Goal: Check status: Check status

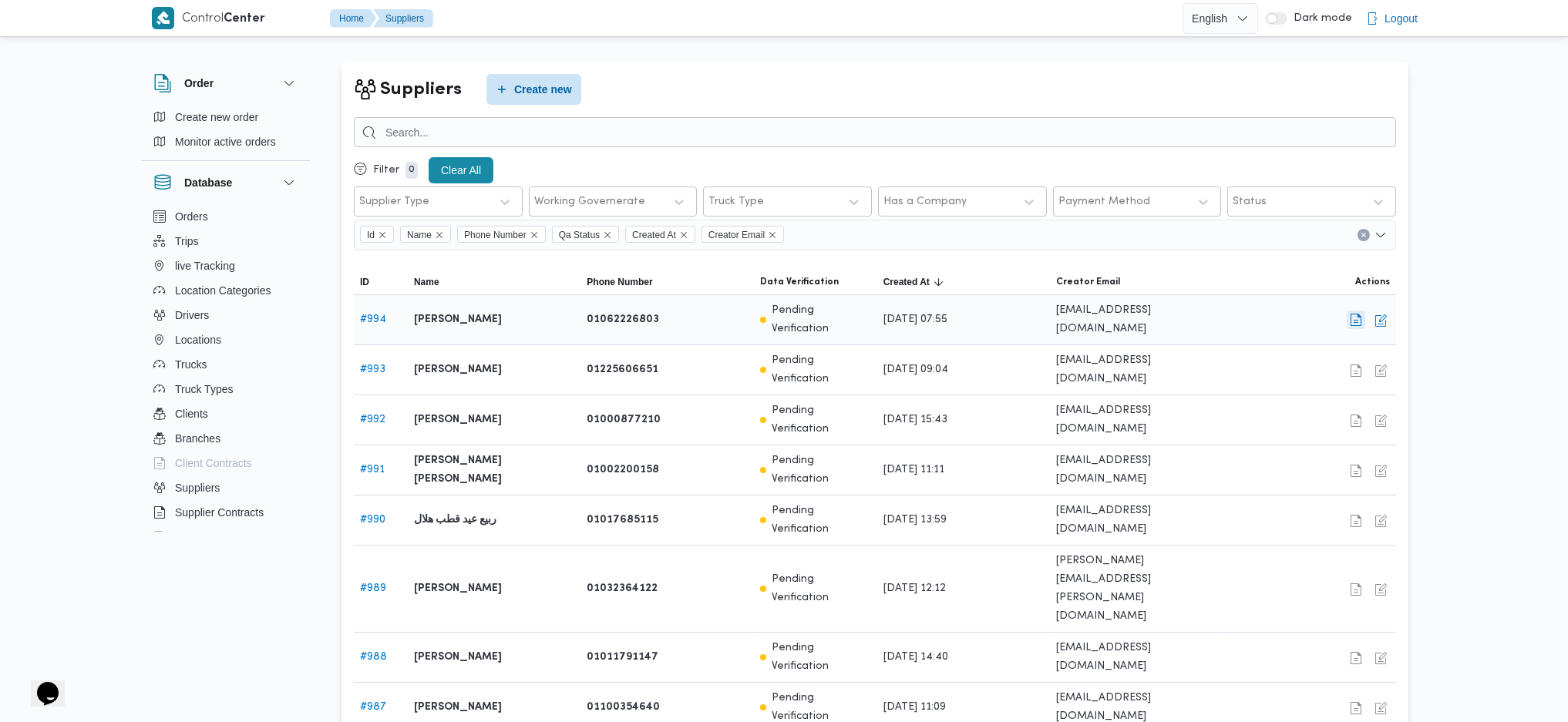
click at [1361, 319] on button "button" at bounding box center [1356, 320] width 19 height 19
select select "7"
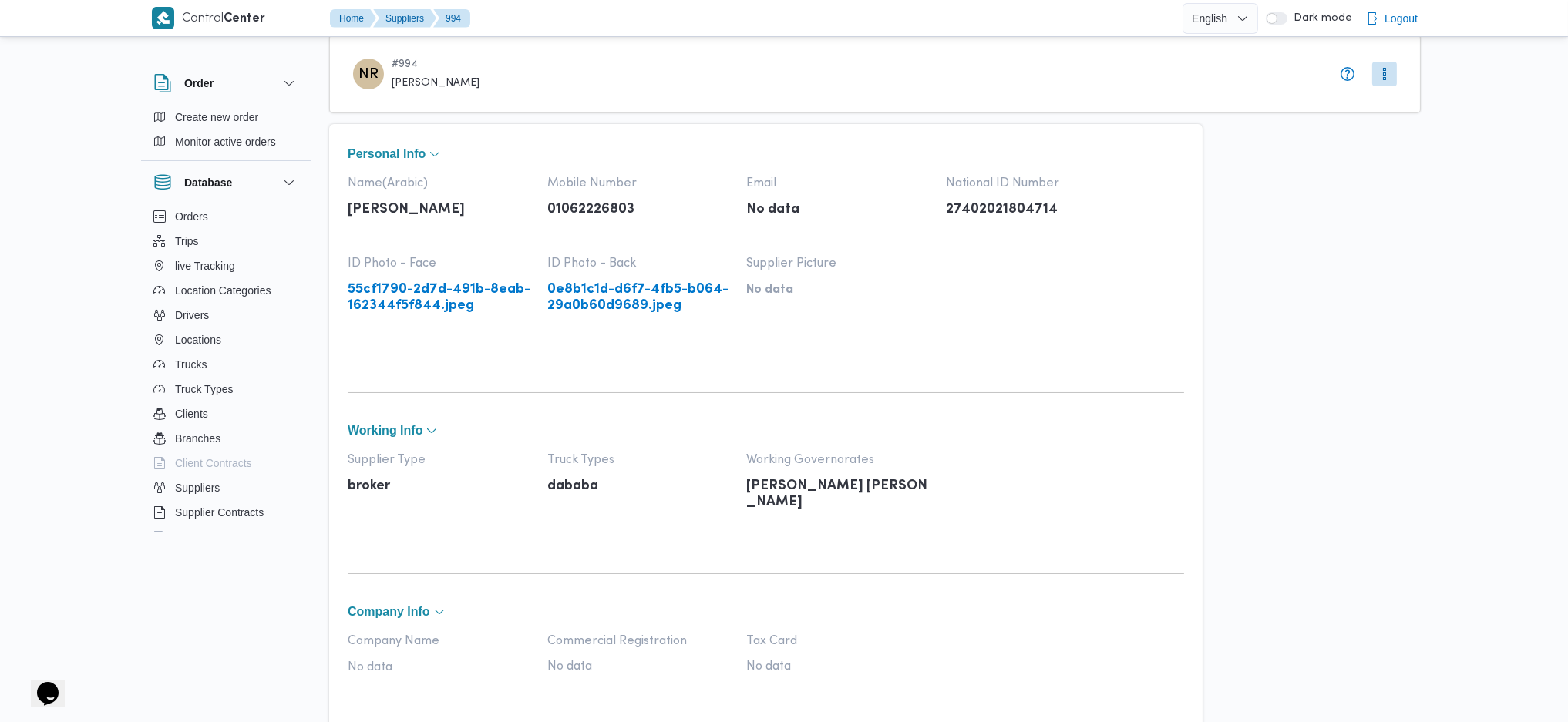
scroll to position [56, 0]
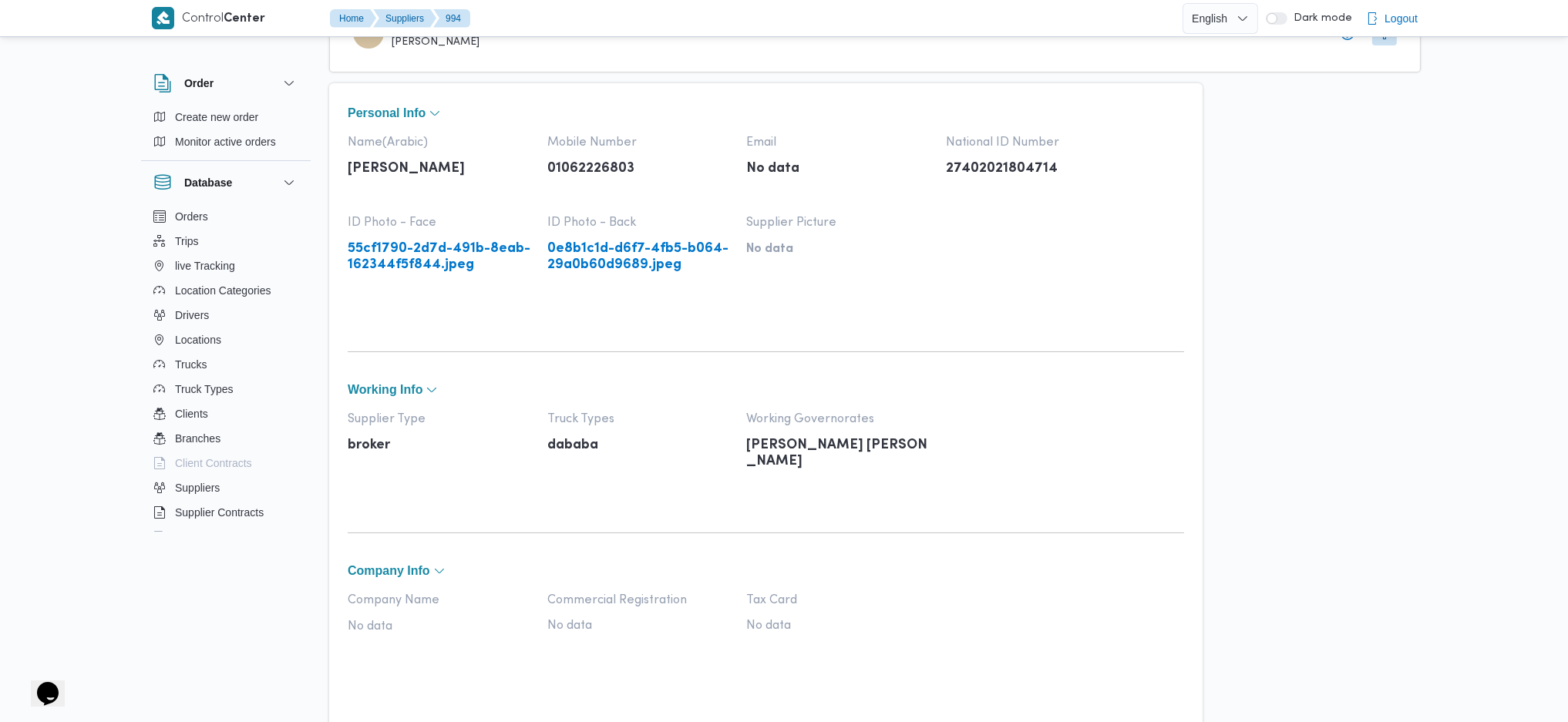
click at [414, 258] on link "55cf1790-2d7d-491b-8eab-162344f5f844.jpeg" at bounding box center [440, 257] width 185 height 31
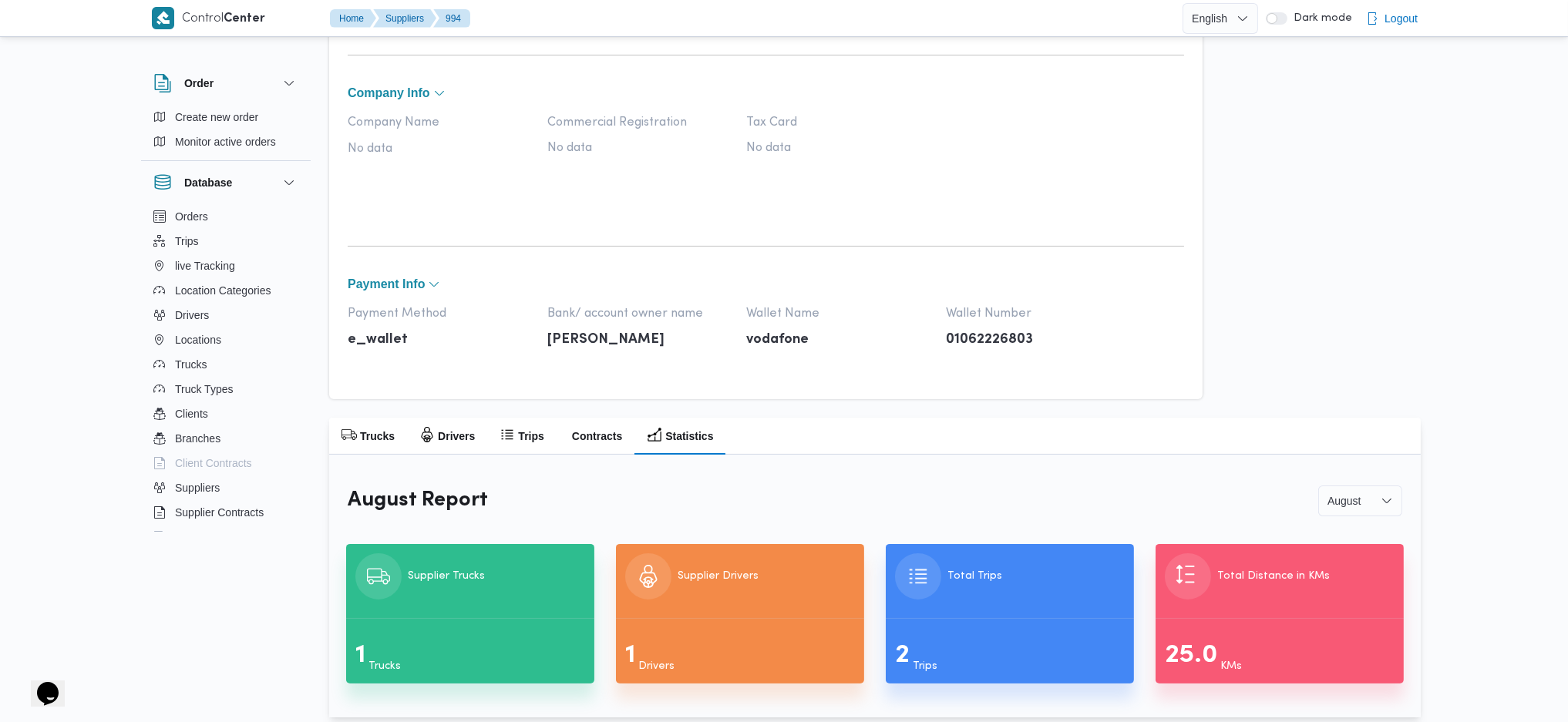
scroll to position [547, 0]
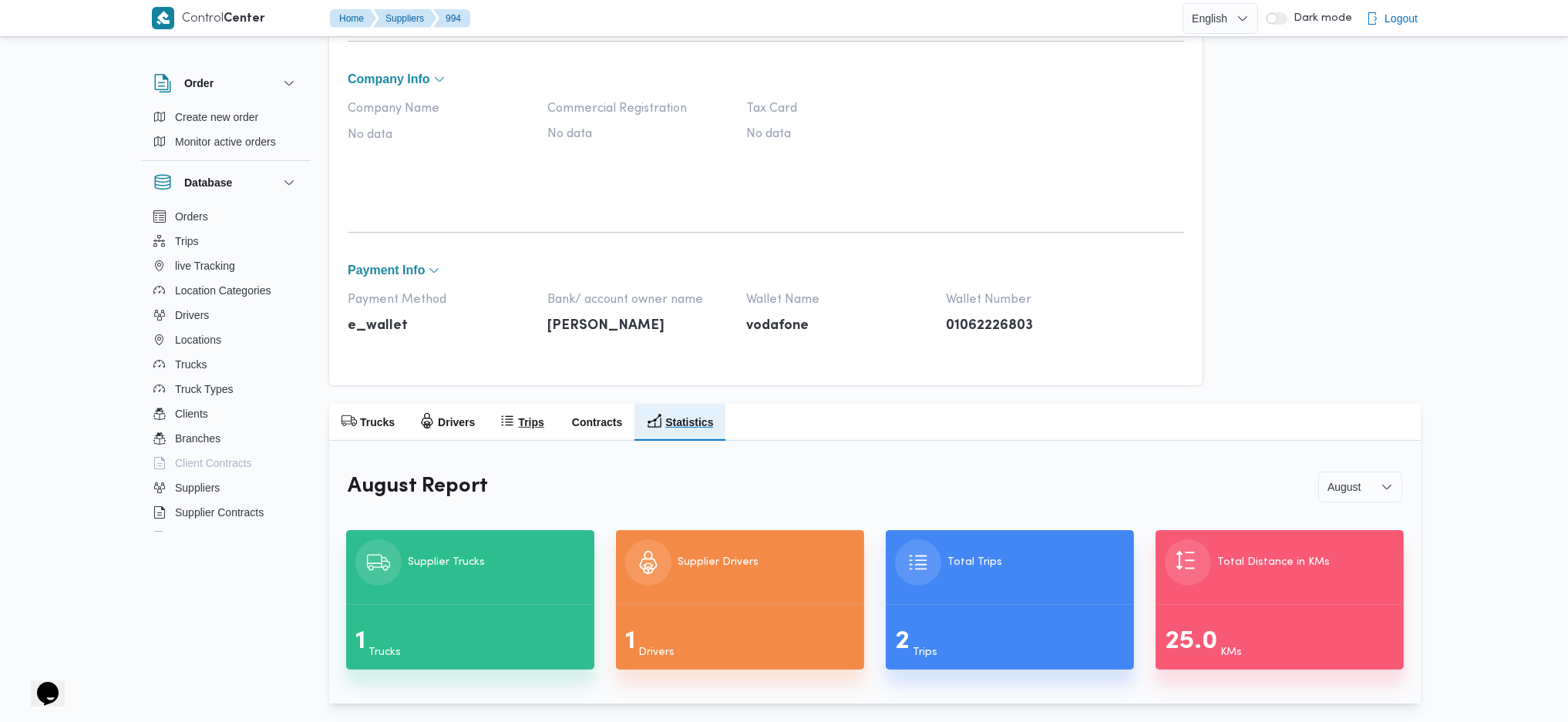
click at [528, 428] on h2 "Trips" at bounding box center [531, 422] width 25 height 19
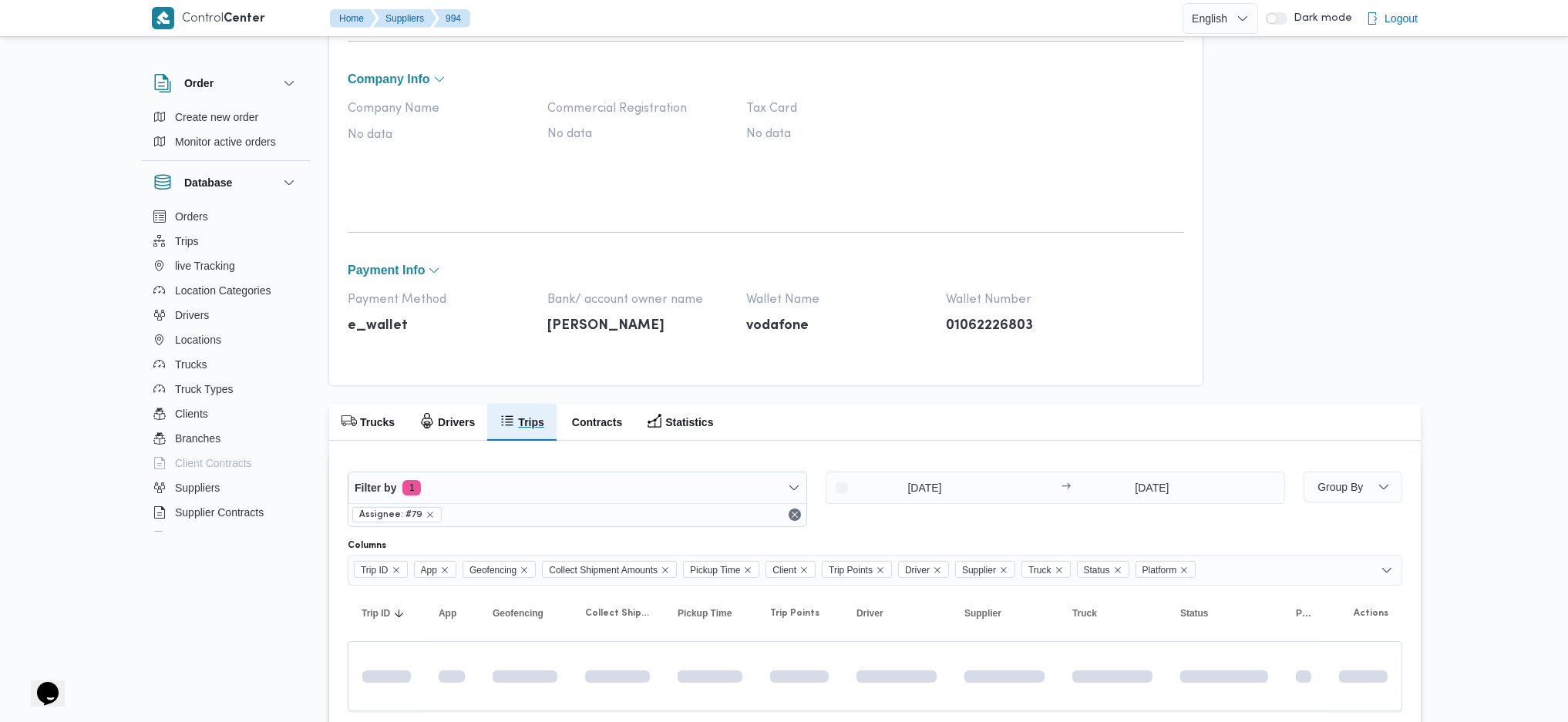
scroll to position [533, 0]
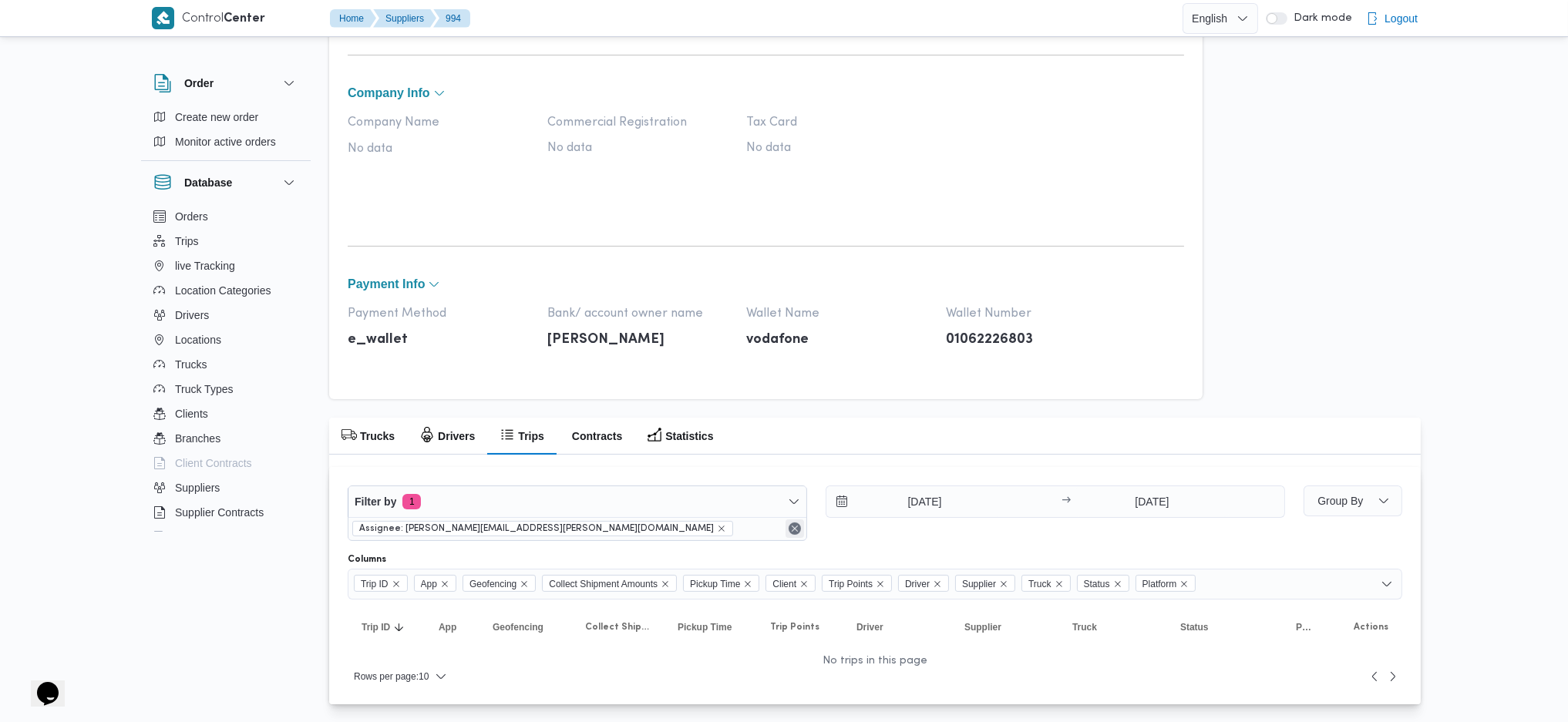
click at [800, 528] on button "Remove" at bounding box center [795, 529] width 19 height 19
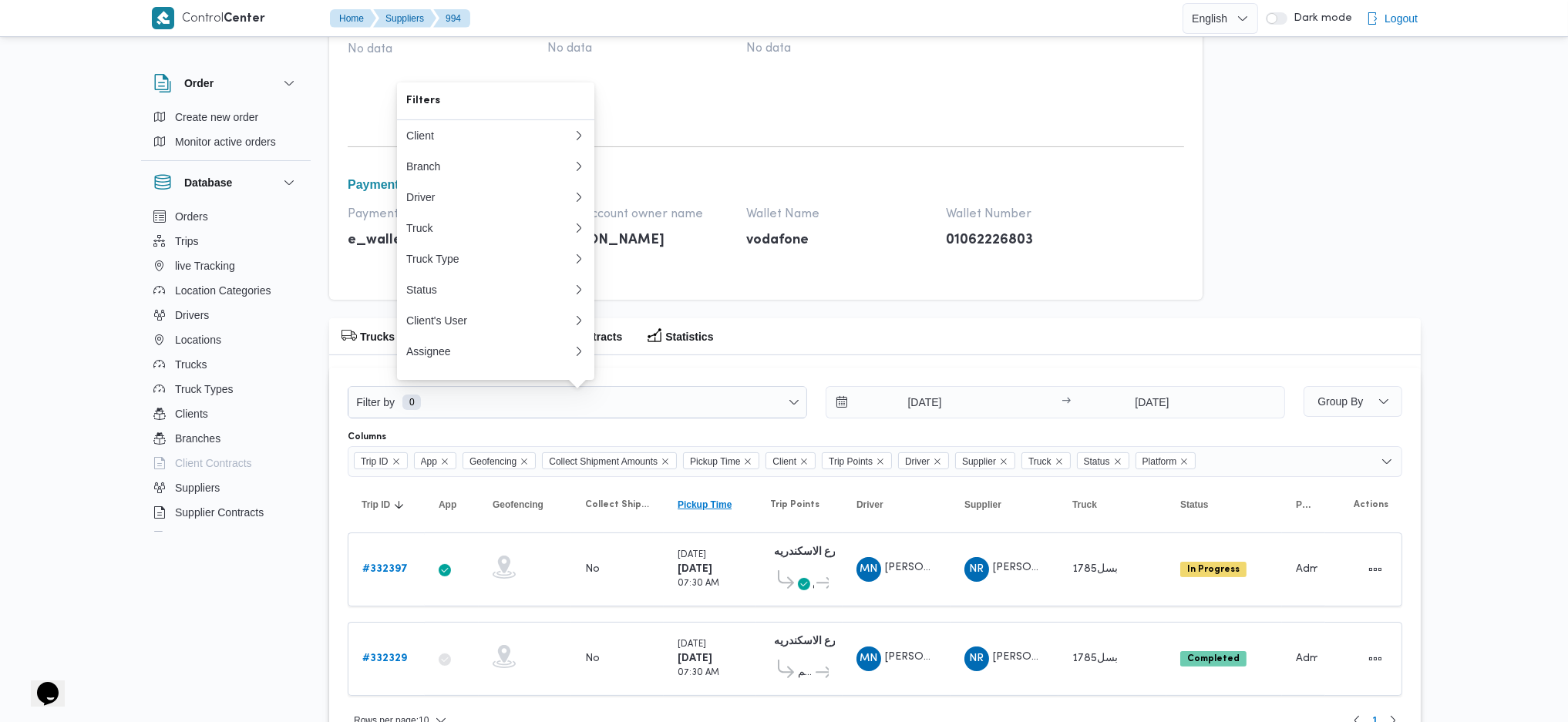
scroll to position [672, 0]
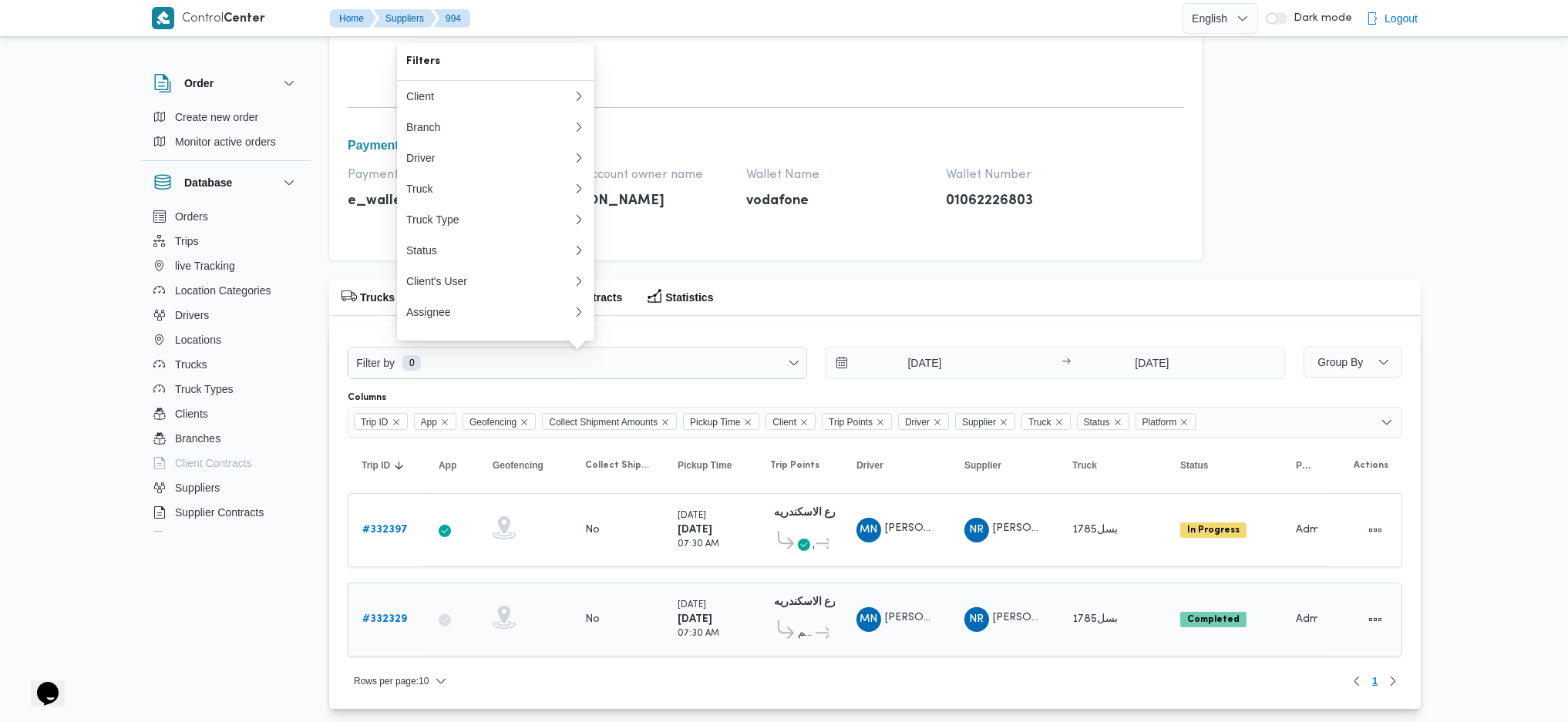
click at [379, 619] on b "# 332329" at bounding box center [384, 618] width 45 height 10
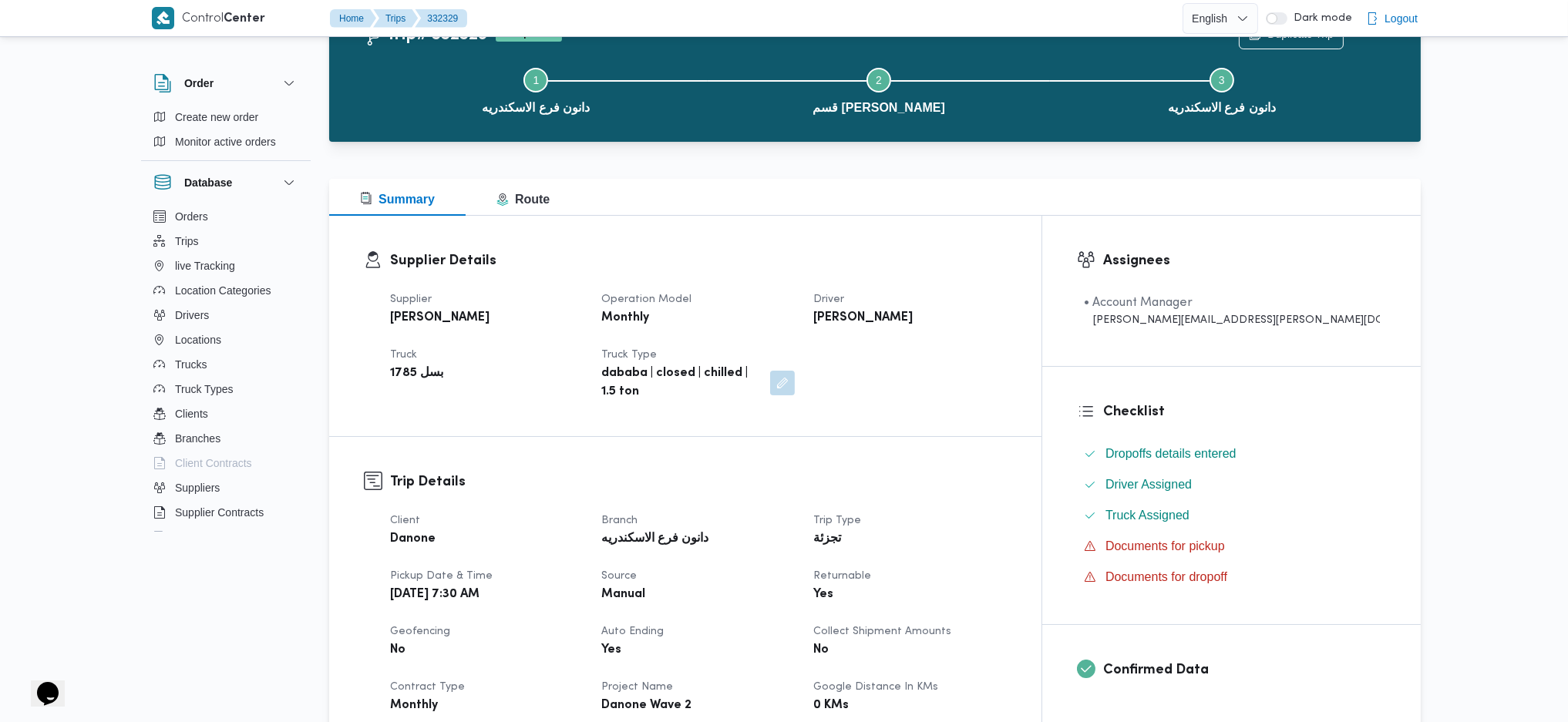
scroll to position [148, 0]
